Goal: Navigation & Orientation: Go to known website

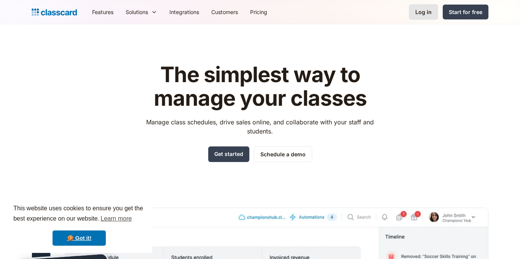
click at [423, 9] on div "Log in" at bounding box center [423, 12] width 16 height 8
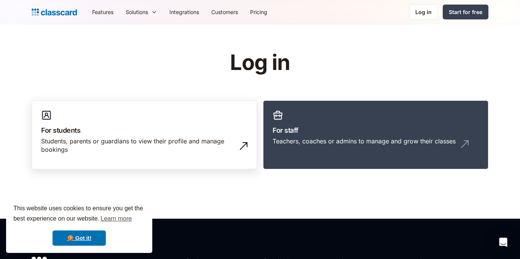
click at [157, 142] on div "Students, parents or guardians to view their profile and manage bookings" at bounding box center [136, 145] width 191 height 17
